Goal: Navigation & Orientation: Find specific page/section

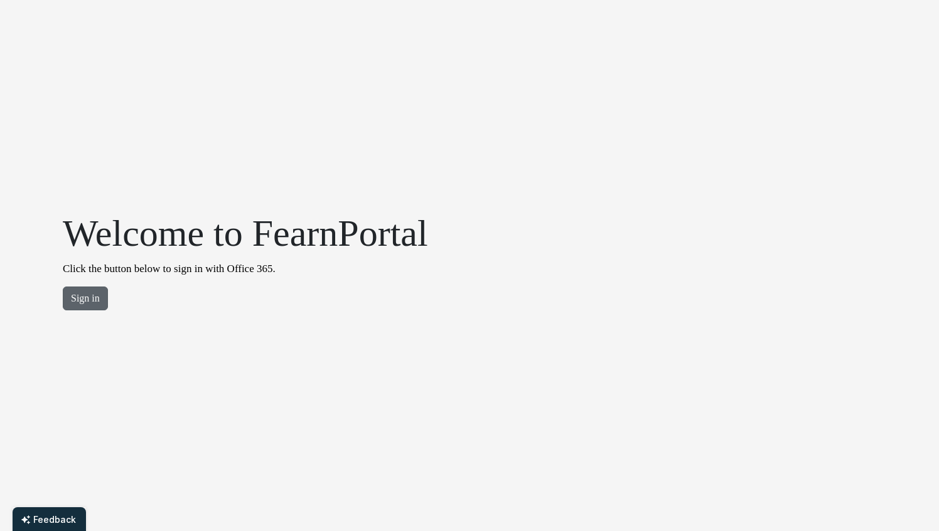
click at [78, 301] on button "Sign in" at bounding box center [85, 299] width 45 height 24
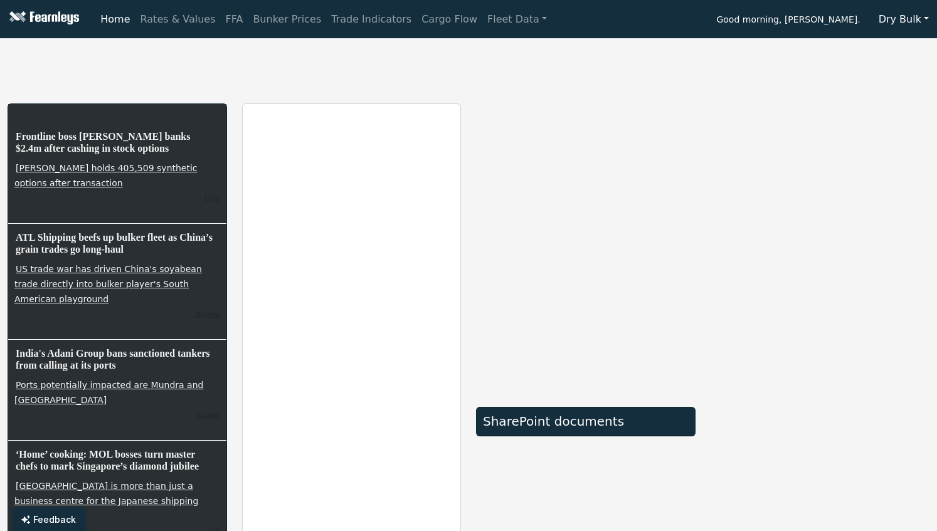
click at [894, 19] on button "Dry Bulk" at bounding box center [904, 20] width 67 height 24
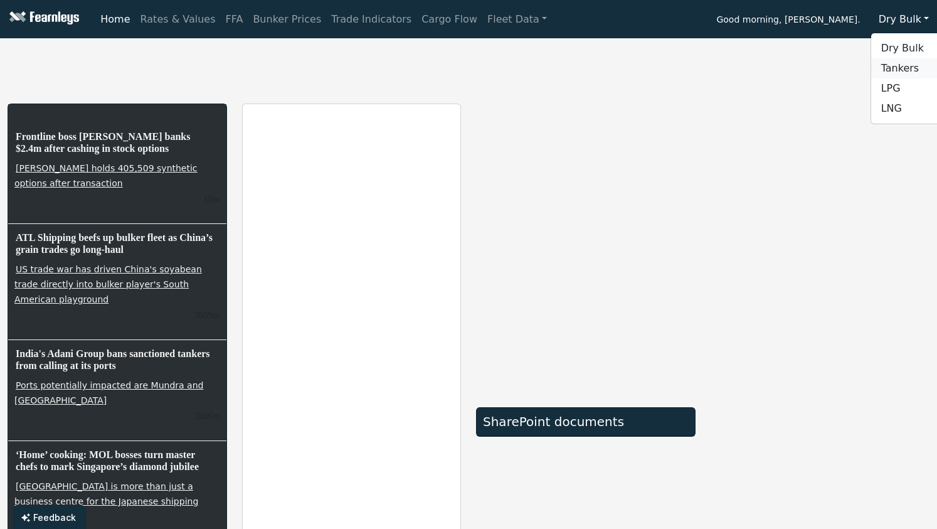
click at [899, 65] on link "Tankers" at bounding box center [921, 68] width 99 height 20
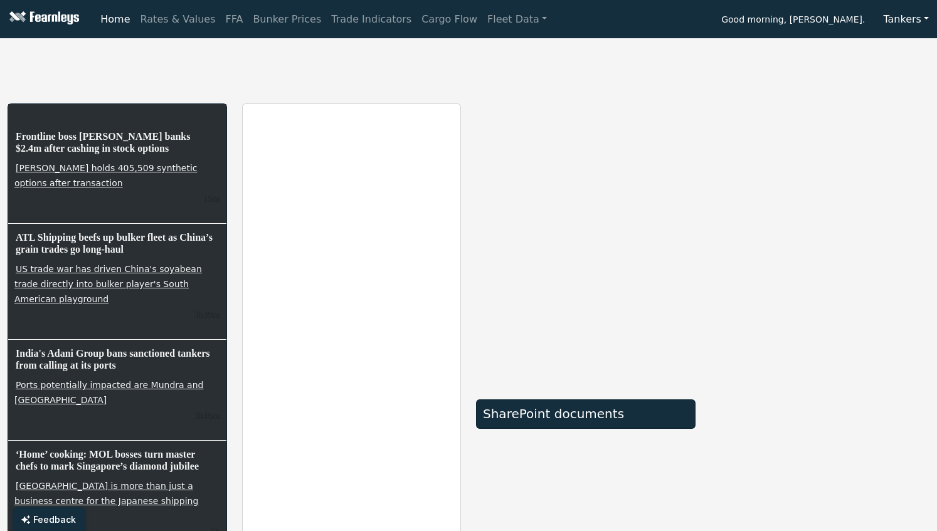
click at [605, 16] on div "Home Rates & Values FFA Bunker Prices Trade Indicators Cargo Flow Fleet Data Go…" at bounding box center [516, 19] width 842 height 25
click at [483, 24] on link "Fleet Data" at bounding box center [518, 19] width 70 height 25
drag, startPoint x: 630, startPoint y: 28, endPoint x: 614, endPoint y: 24, distance: 16.6
click at [630, 27] on div "Home Rates & Values FFA Bunker Prices Trade Indicators Cargo Flow Fleet Data Fl…" at bounding box center [516, 19] width 842 height 25
